Goal: Go to known website: Go to known website

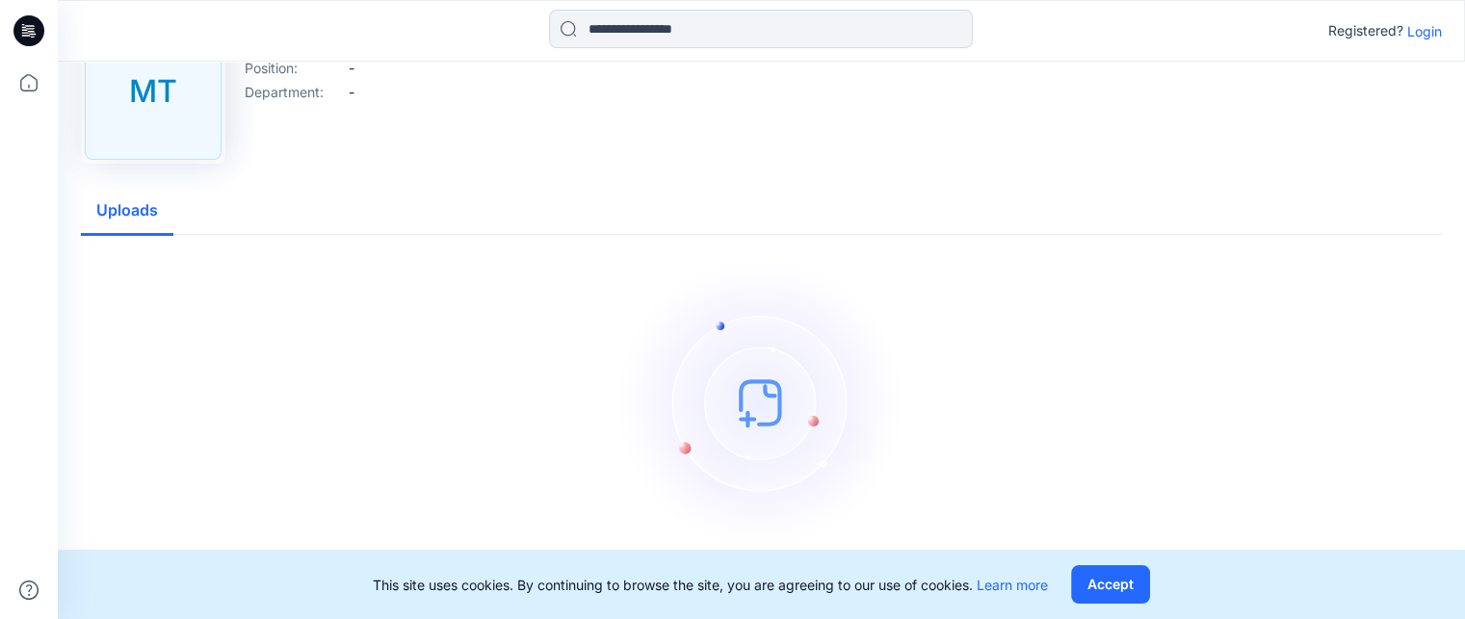
scroll to position [96, 0]
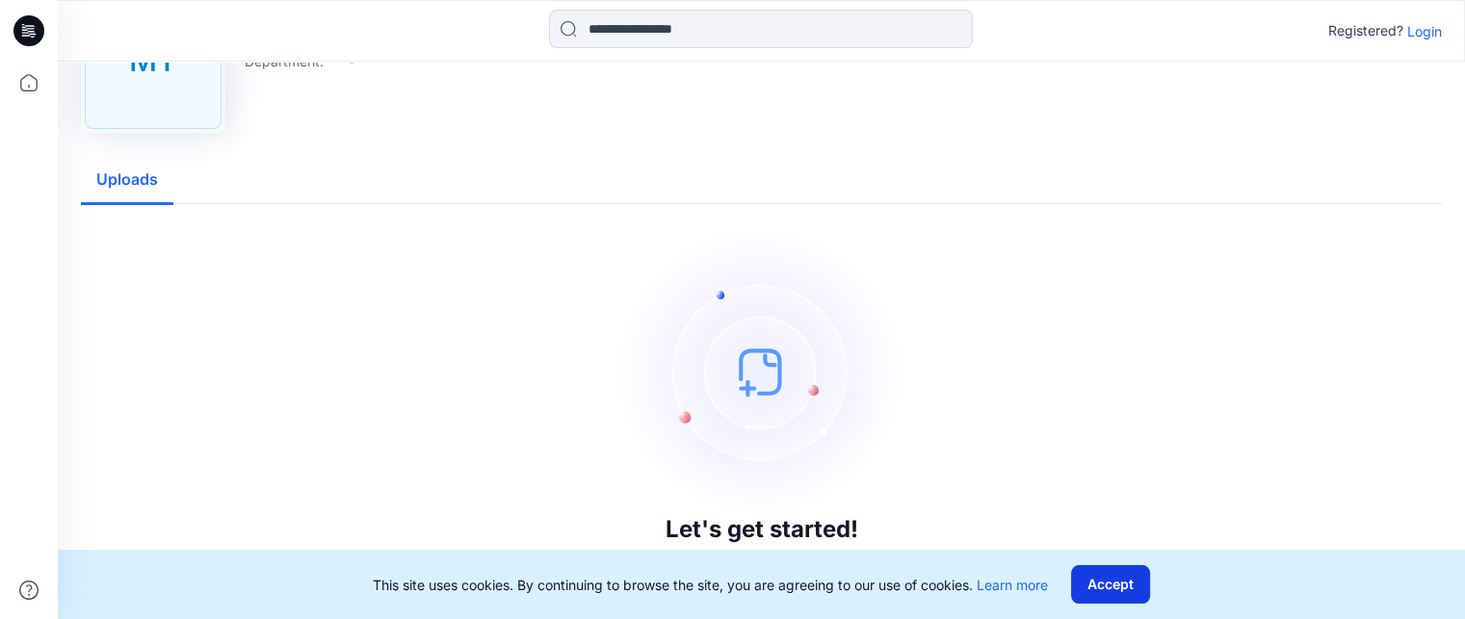
click at [1130, 580] on button "Accept" at bounding box center [1110, 584] width 79 height 39
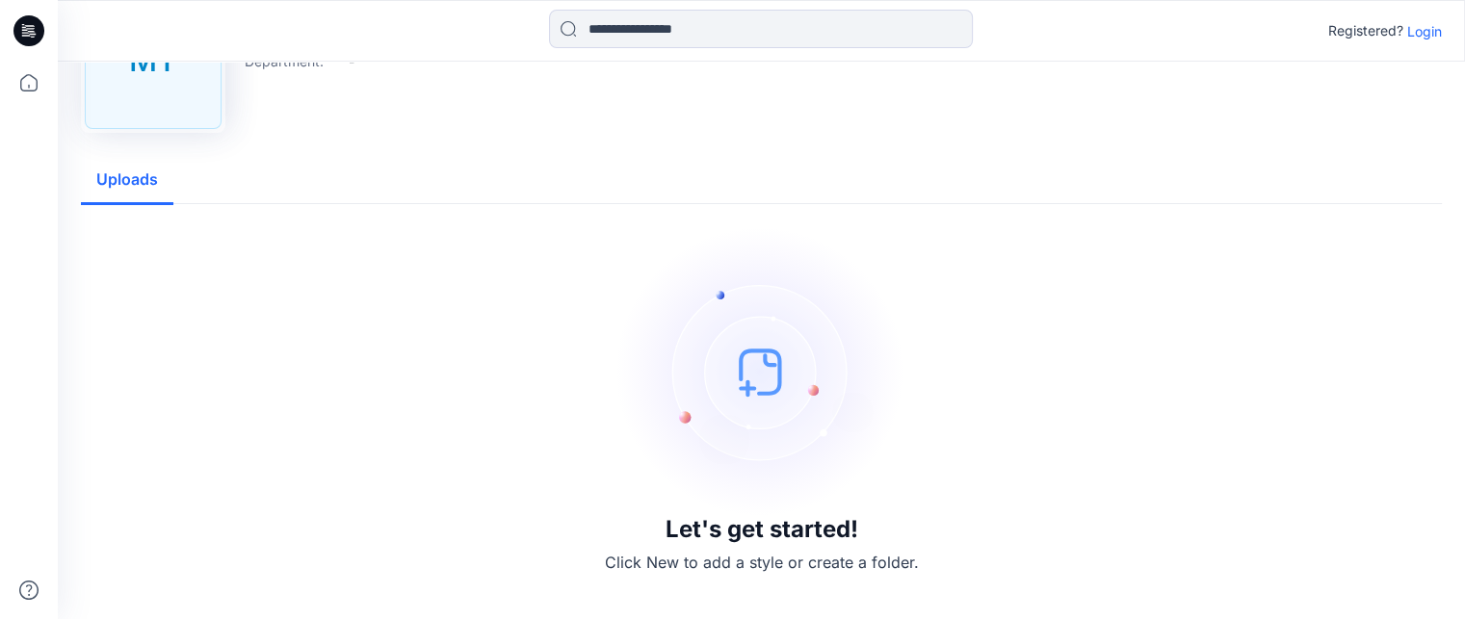
click at [22, 34] on icon at bounding box center [28, 30] width 31 height 31
